Goal: Find specific fact: Find specific fact

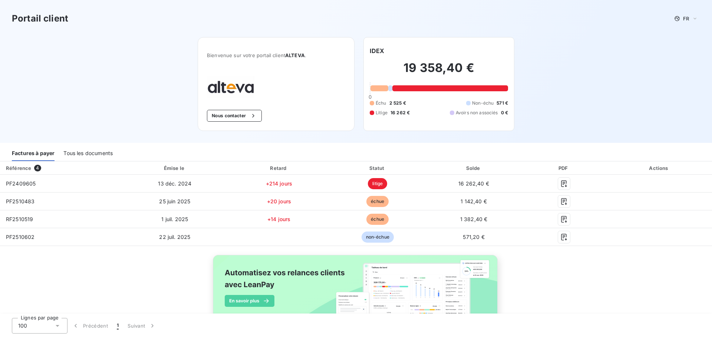
click at [86, 155] on div "Tous les documents" at bounding box center [87, 153] width 49 height 16
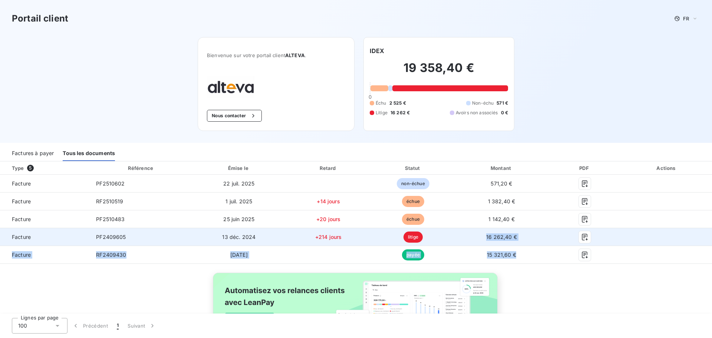
drag, startPoint x: 517, startPoint y: 255, endPoint x: 473, endPoint y: 232, distance: 48.8
click at [473, 232] on tbody "Facture PF2510602 [DATE] non-échue 571,20 € Facture RF2510519 [DATE] +14 jours …" at bounding box center [356, 219] width 712 height 89
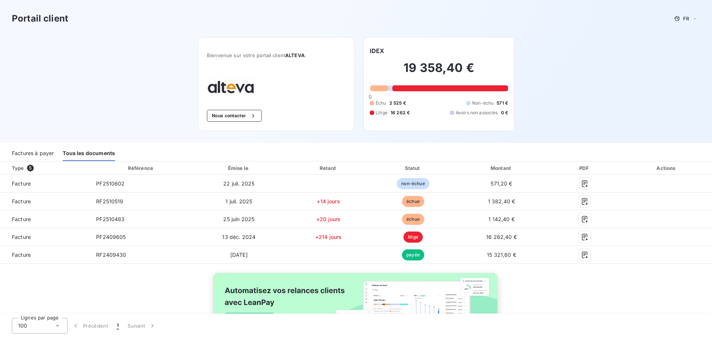
click at [563, 291] on div "Type 5 Référence Émise le Retard Statut Montant PDF Actions Facture PF2510602 […" at bounding box center [356, 262] width 712 height 203
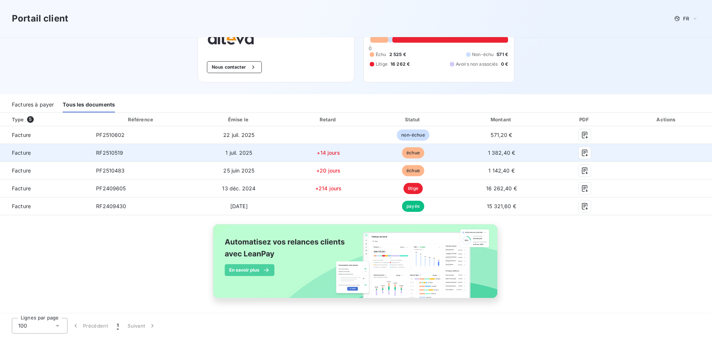
scroll to position [50, 0]
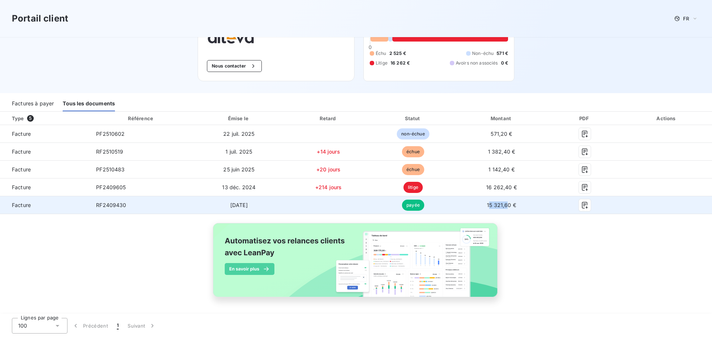
drag, startPoint x: 505, startPoint y: 206, endPoint x: 485, endPoint y: 204, distance: 19.3
click at [487, 204] on span "15 321,60 €" at bounding box center [501, 205] width 29 height 6
drag, startPoint x: 505, startPoint y: 205, endPoint x: 483, endPoint y: 205, distance: 22.3
click at [487, 205] on span "15 321,60 €" at bounding box center [501, 205] width 29 height 6
copy span "15 321,60"
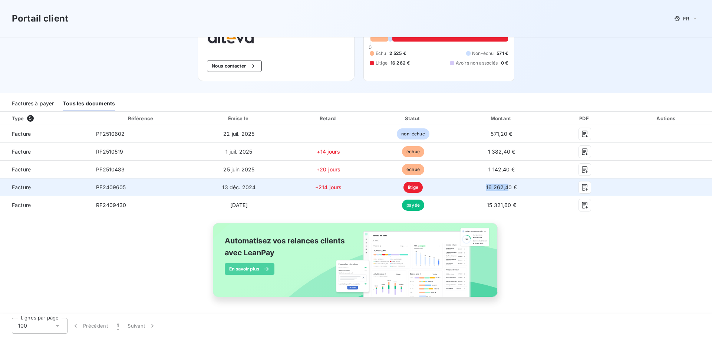
drag, startPoint x: 505, startPoint y: 187, endPoint x: 483, endPoint y: 187, distance: 22.6
click at [486, 187] on span "16 262,40 €" at bounding box center [501, 187] width 31 height 6
drag, startPoint x: 506, startPoint y: 187, endPoint x: 483, endPoint y: 187, distance: 23.0
click at [486, 187] on span "16 262,40 €" at bounding box center [501, 187] width 31 height 6
copy span "16 262,40"
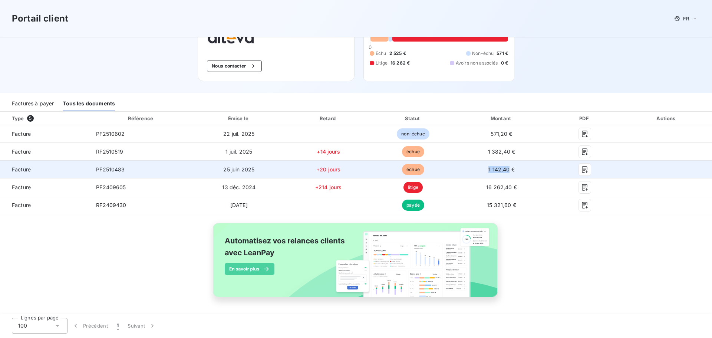
drag, startPoint x: 504, startPoint y: 169, endPoint x: 484, endPoint y: 169, distance: 19.7
click at [489, 169] on span "1 142,40 €" at bounding box center [502, 169] width 26 height 6
copy span "1 142,40"
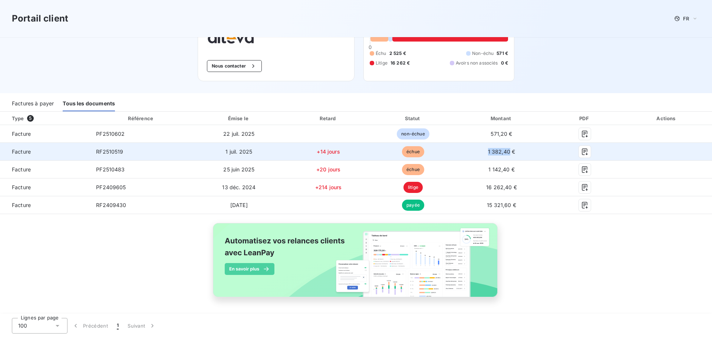
drag, startPoint x: 504, startPoint y: 151, endPoint x: 483, endPoint y: 153, distance: 20.8
click at [488, 153] on span "1 382,40 €" at bounding box center [501, 151] width 27 height 6
copy span "1 382,40"
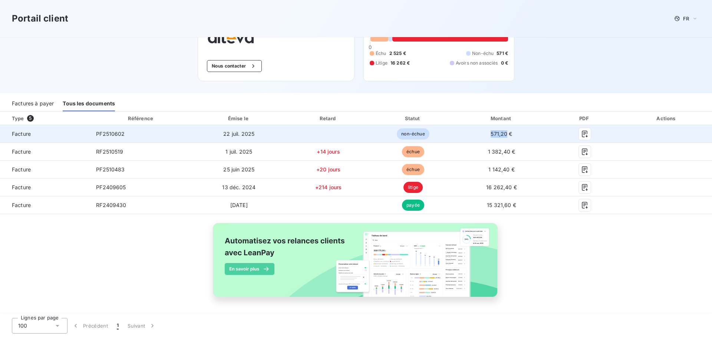
drag, startPoint x: 502, startPoint y: 134, endPoint x: 483, endPoint y: 134, distance: 18.9
click at [483, 134] on td "571,20 €" at bounding box center [501, 134] width 93 height 18
copy span "571,20"
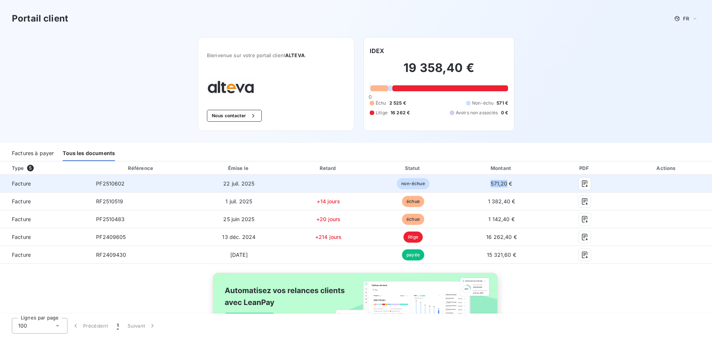
scroll to position [37, 0]
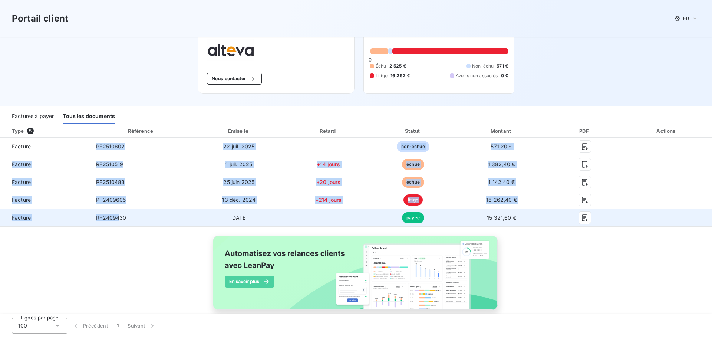
drag, startPoint x: 96, startPoint y: 147, endPoint x: 119, endPoint y: 216, distance: 72.5
click at [119, 216] on tbody "Facture PF2510602 [DATE] non-échue 571,20 € Facture RF2510519 [DATE] +14 jours …" at bounding box center [356, 182] width 712 height 89
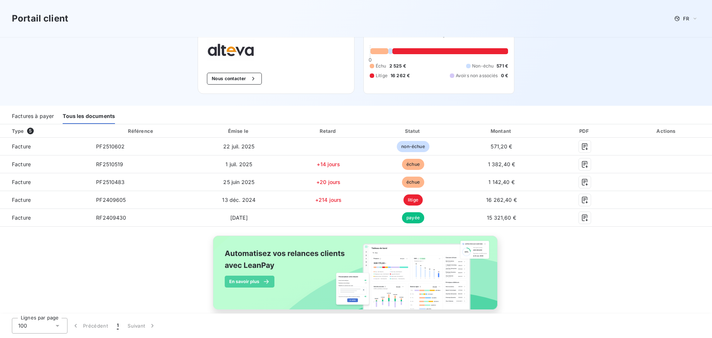
click at [119, 262] on div "Type 5 Référence Émise le Retard Statut Montant PDF Actions Facture PF2510602 […" at bounding box center [356, 225] width 712 height 203
click at [660, 131] on div "Actions" at bounding box center [667, 130] width 88 height 7
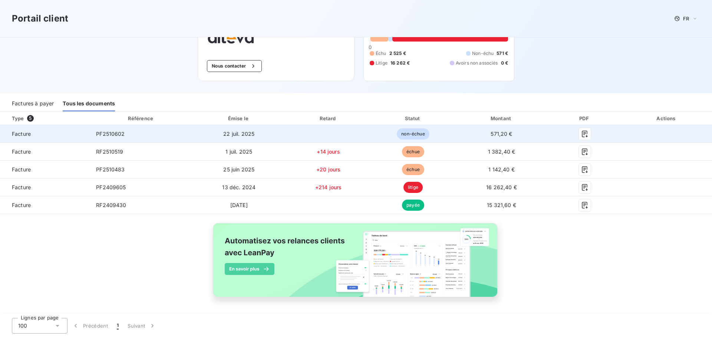
scroll to position [0, 0]
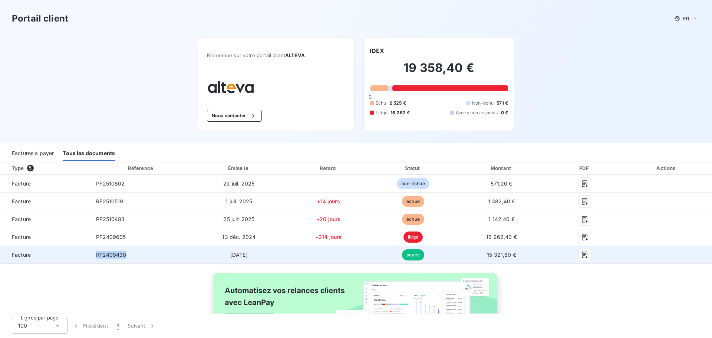
drag, startPoint x: 125, startPoint y: 253, endPoint x: 96, endPoint y: 256, distance: 29.1
click at [96, 256] on span "RF2409430" at bounding box center [111, 255] width 30 height 6
copy span "RF2409430"
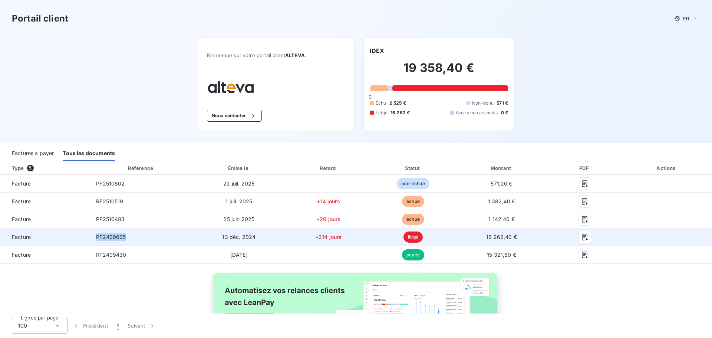
drag, startPoint x: 125, startPoint y: 237, endPoint x: 94, endPoint y: 237, distance: 31.2
click at [94, 237] on td "PF2409605" at bounding box center [141, 237] width 102 height 18
copy span "PF2409605"
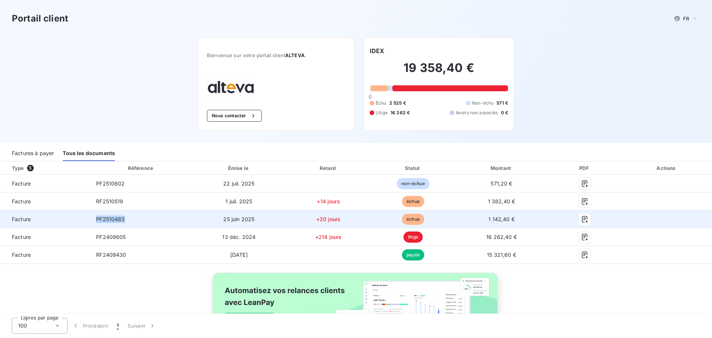
drag, startPoint x: 124, startPoint y: 220, endPoint x: 95, endPoint y: 220, distance: 29.0
click at [95, 220] on td "PF2510483" at bounding box center [141, 219] width 102 height 18
copy span "PF2510483"
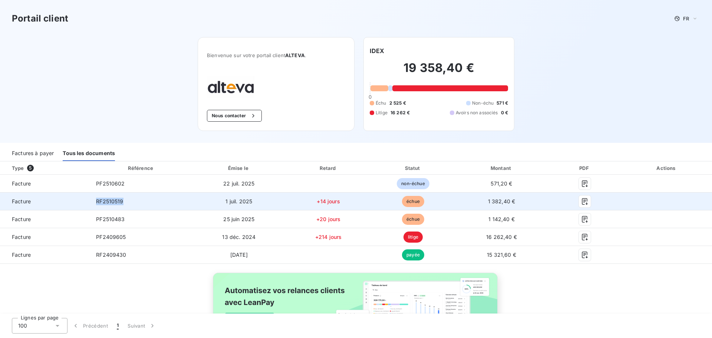
drag, startPoint x: 122, startPoint y: 201, endPoint x: 96, endPoint y: 201, distance: 26.7
click at [96, 201] on span "RF2510519" at bounding box center [109, 201] width 27 height 6
copy span "RF2510519"
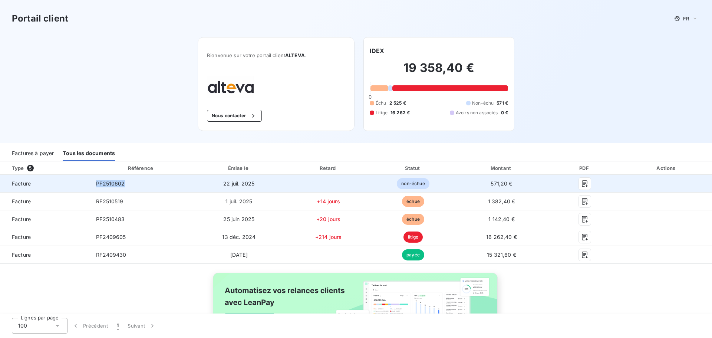
drag, startPoint x: 123, startPoint y: 184, endPoint x: 94, endPoint y: 184, distance: 28.9
click at [94, 184] on td "PF2510602" at bounding box center [141, 184] width 102 height 18
copy span "PF2510602"
